Goal: Entertainment & Leisure: Consume media (video, audio)

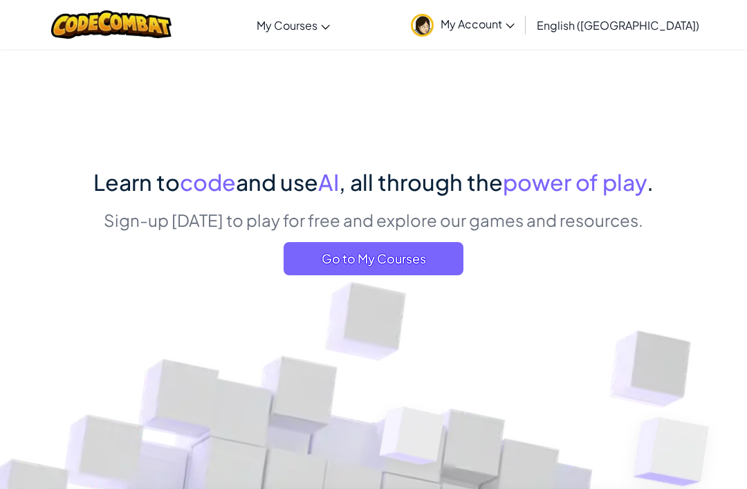
click at [521, 15] on link "My Account" at bounding box center [463, 25] width 118 height 44
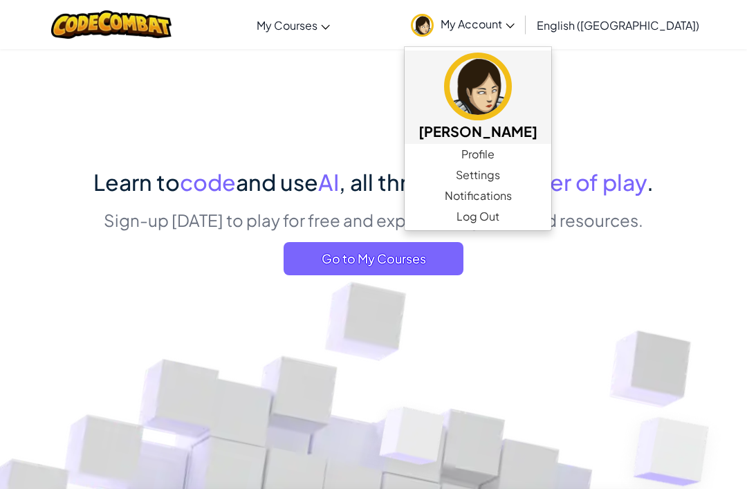
click at [512, 93] on img at bounding box center [478, 87] width 68 height 68
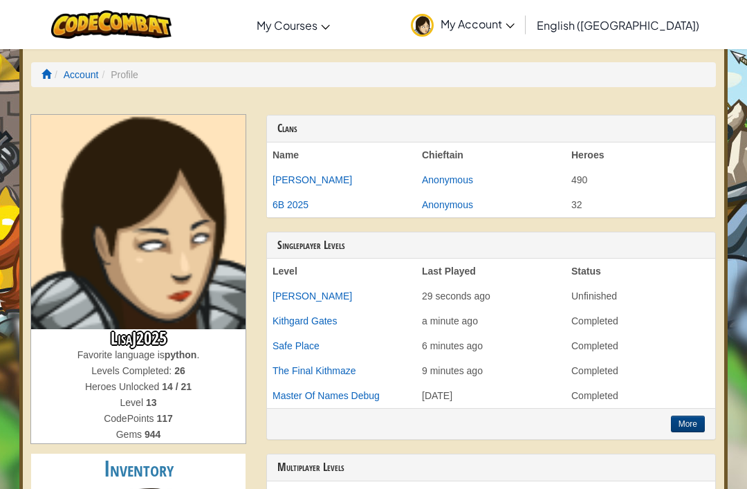
click at [44, 65] on ol "Account Profile" at bounding box center [373, 74] width 685 height 25
click at [34, 77] on ol "Account Profile" at bounding box center [373, 74] width 685 height 25
click at [45, 73] on span at bounding box center [46, 74] width 10 height 10
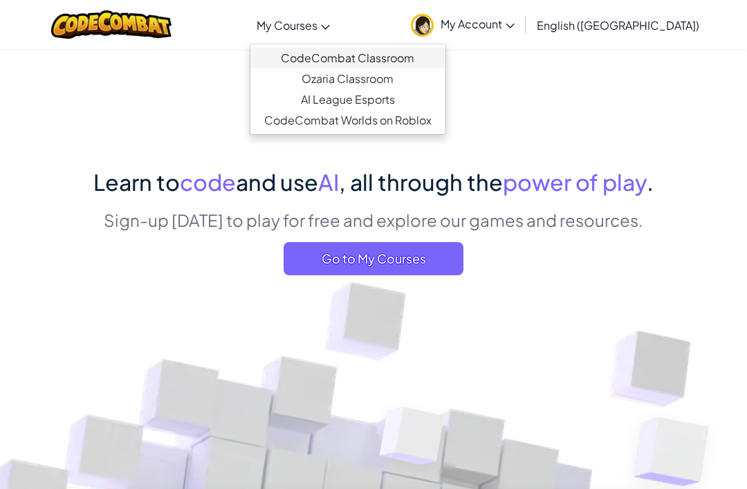
click at [445, 62] on link "CodeCombat Classroom" at bounding box center [347, 58] width 195 height 21
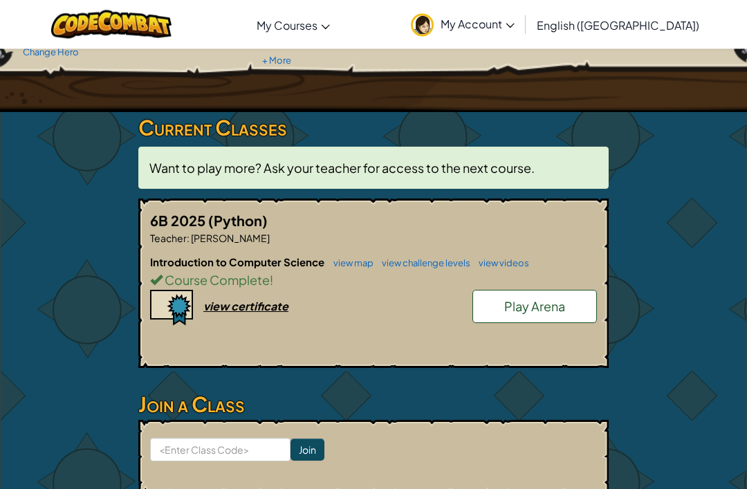
scroll to position [172, 0]
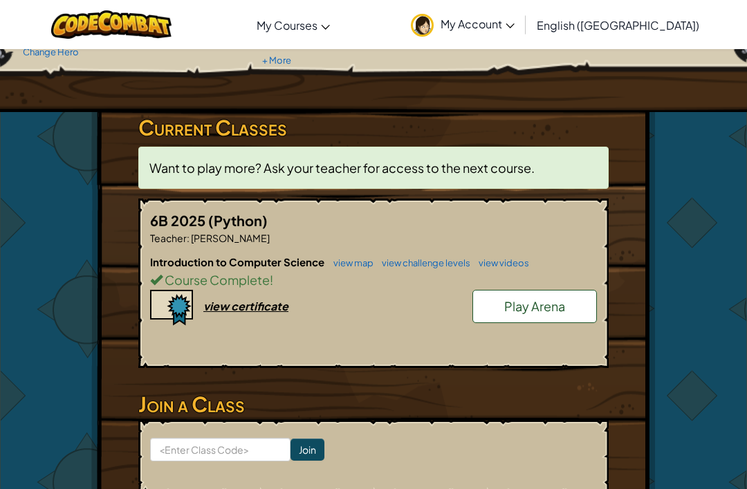
click at [571, 306] on link "Play Arena" at bounding box center [534, 306] width 124 height 33
